Goal: Complete application form

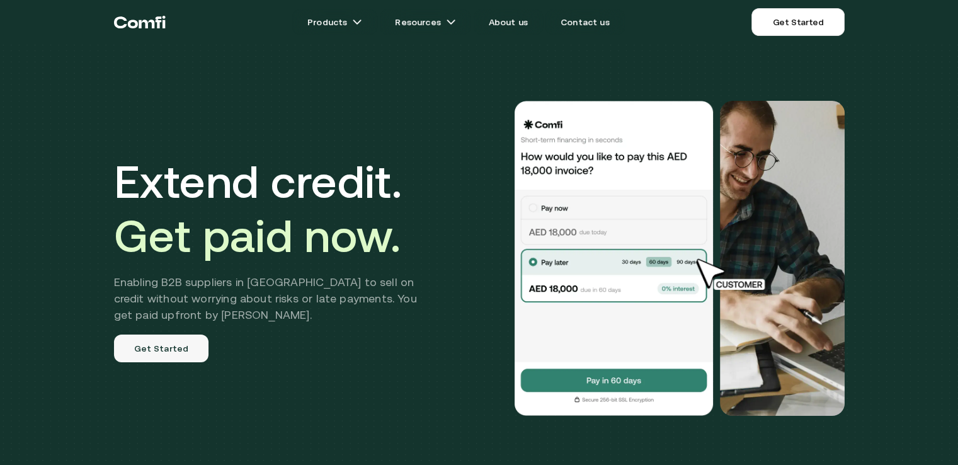
click at [181, 338] on link "Get Started" at bounding box center [161, 348] width 95 height 28
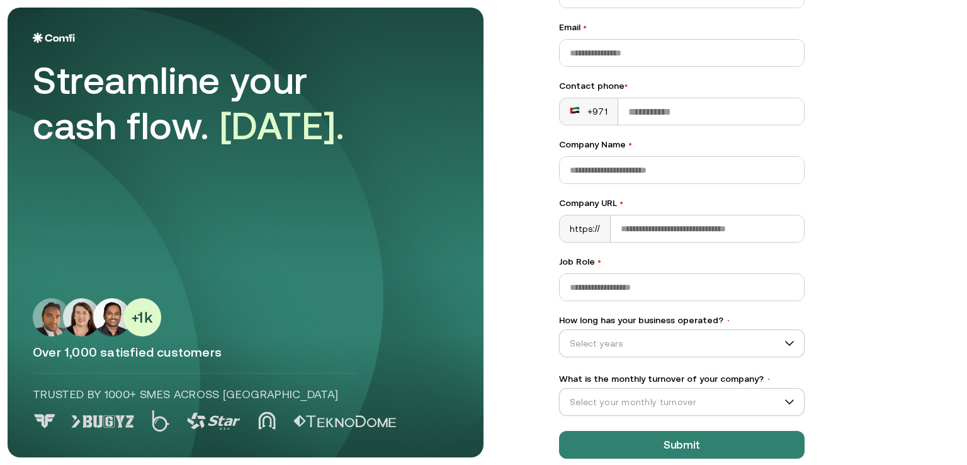
scroll to position [145, 0]
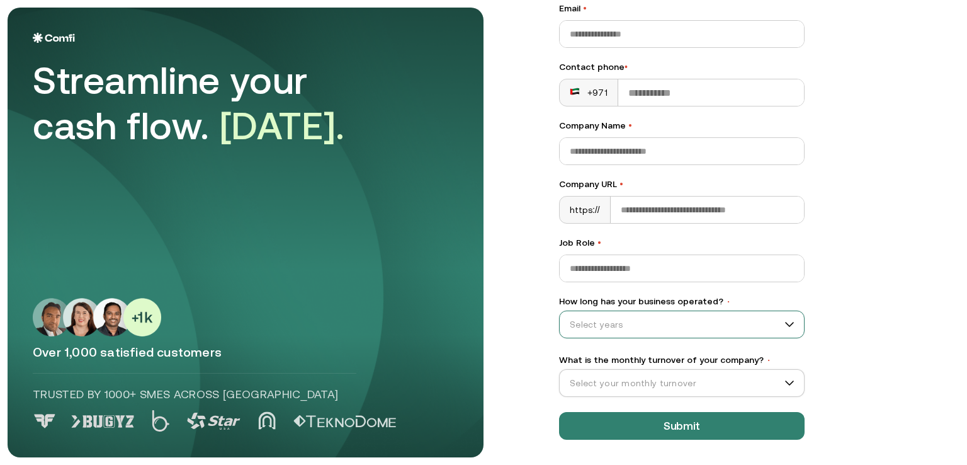
click at [779, 328] on input "How long has your business operated? •" at bounding box center [676, 324] width 233 height 19
click at [590, 378] on div "1–3 years" at bounding box center [676, 377] width 219 height 14
click at [707, 380] on input "What is the monthly turnover of your company? •" at bounding box center [676, 382] width 233 height 19
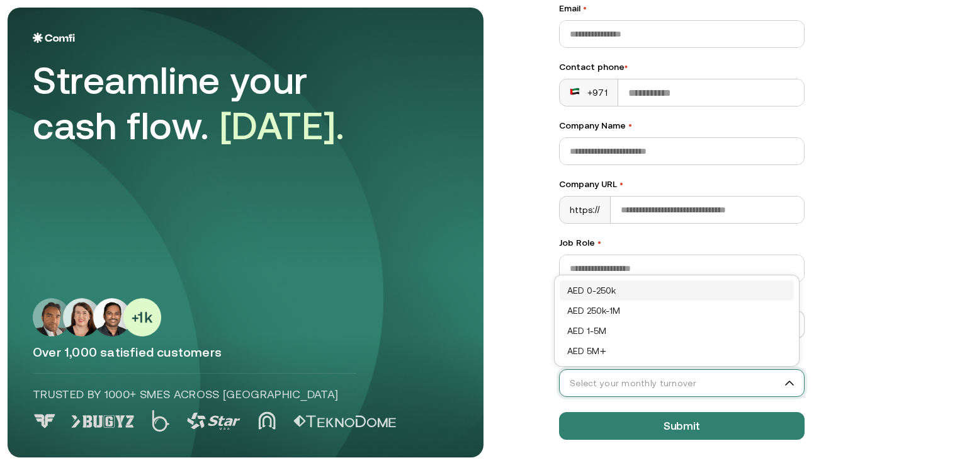
click at [604, 288] on div "AED 0-250k" at bounding box center [676, 290] width 219 height 14
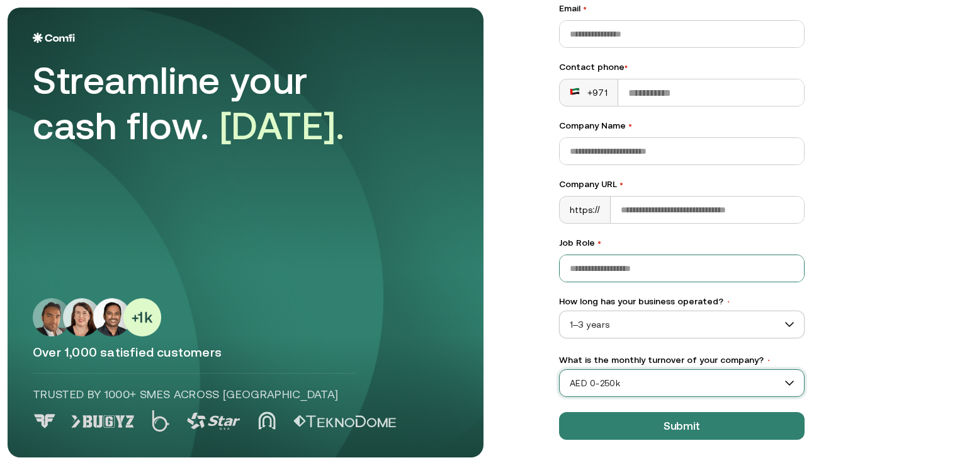
click at [615, 268] on input "Job Role •" at bounding box center [682, 268] width 244 height 26
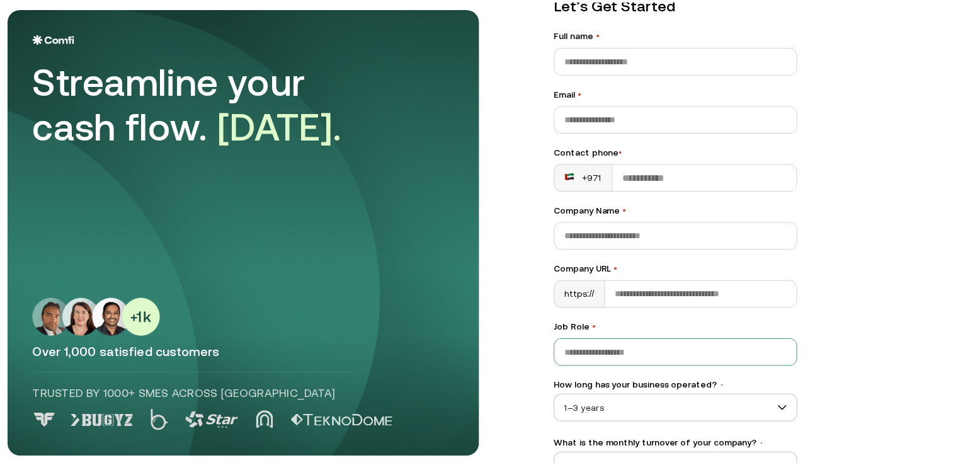
scroll to position [0, 0]
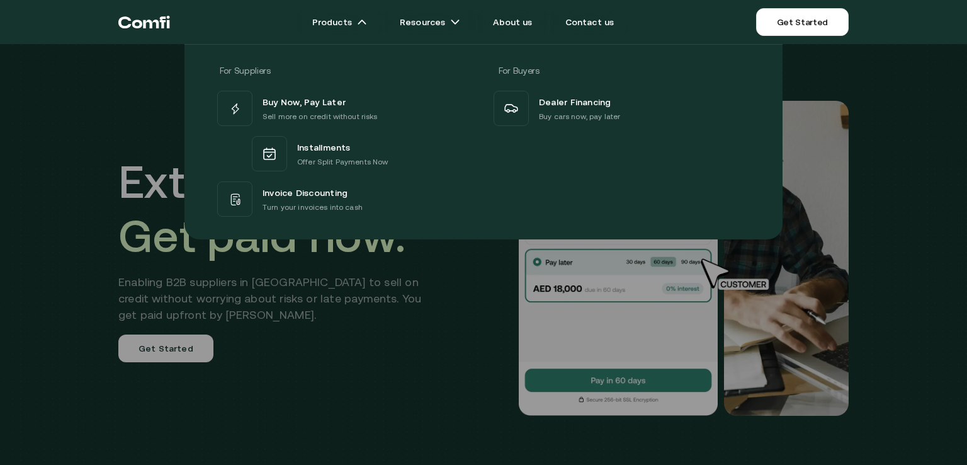
click at [393, 324] on div at bounding box center [483, 276] width 967 height 465
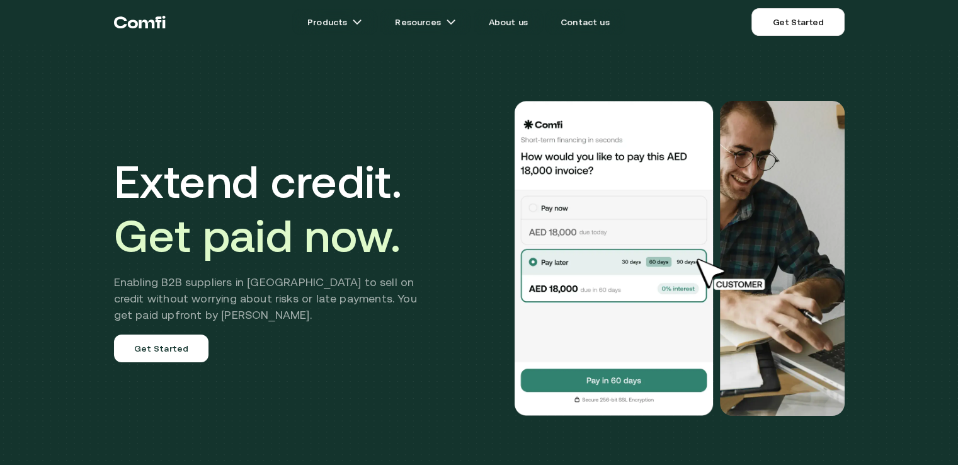
click at [635, 259] on img at bounding box center [613, 258] width 201 height 315
click at [698, 257] on img at bounding box center [733, 273] width 92 height 35
